Goal: Check status: Check status

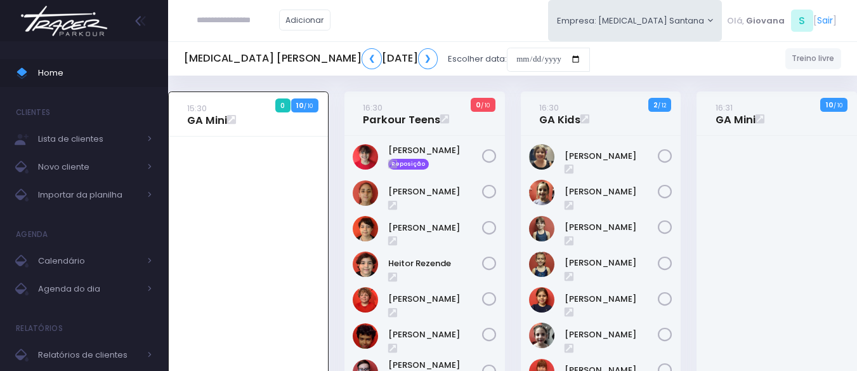
scroll to position [91, 0]
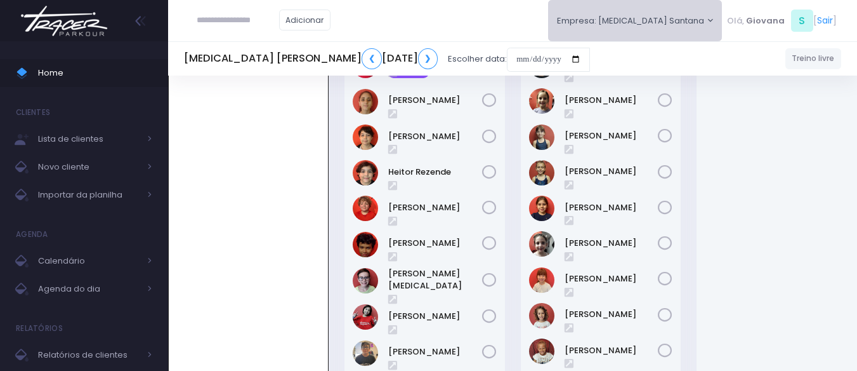
click at [703, 24] on button "Empresa: T3 Santana" at bounding box center [635, 20] width 174 height 41
click at [660, 111] on link "T4 Pompeia" at bounding box center [628, 108] width 161 height 25
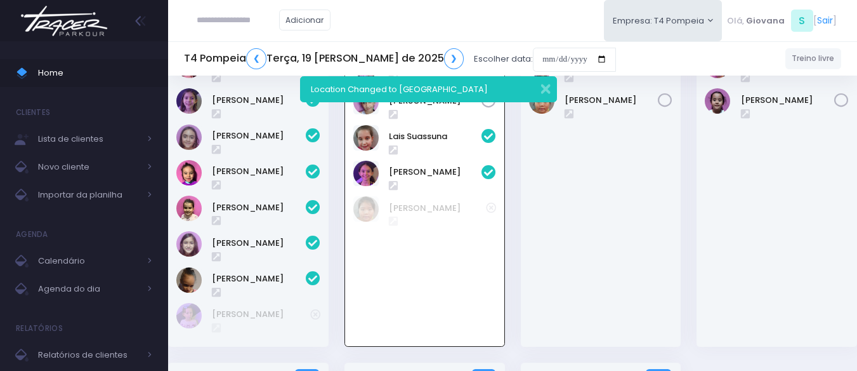
scroll to position [91, 0]
click at [569, 62] on input "date" at bounding box center [574, 60] width 83 height 24
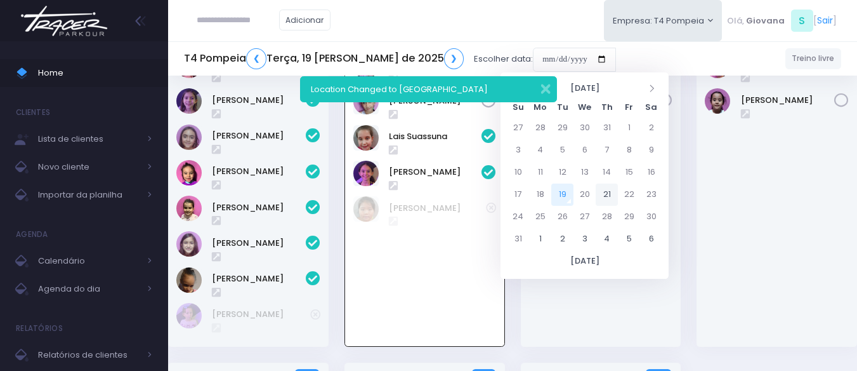
click at [613, 193] on td "21" at bounding box center [607, 194] width 22 height 22
type input "**********"
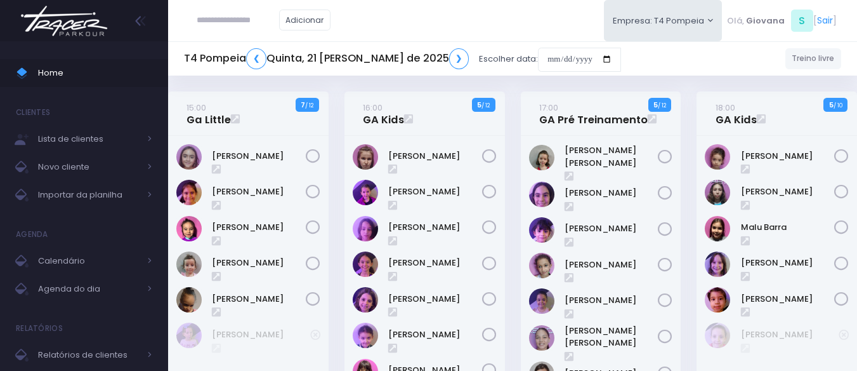
click at [684, 98] on div "17:00 GA Pré Treinamento 5 / 12" at bounding box center [601, 255] width 176 height 329
